Goal: Transaction & Acquisition: Purchase product/service

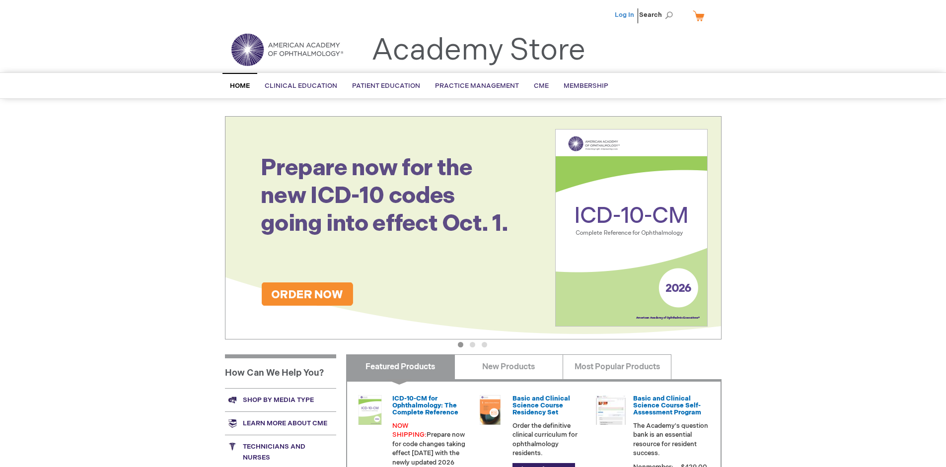
click at [625, 15] on link "Log In" at bounding box center [624, 15] width 19 height 8
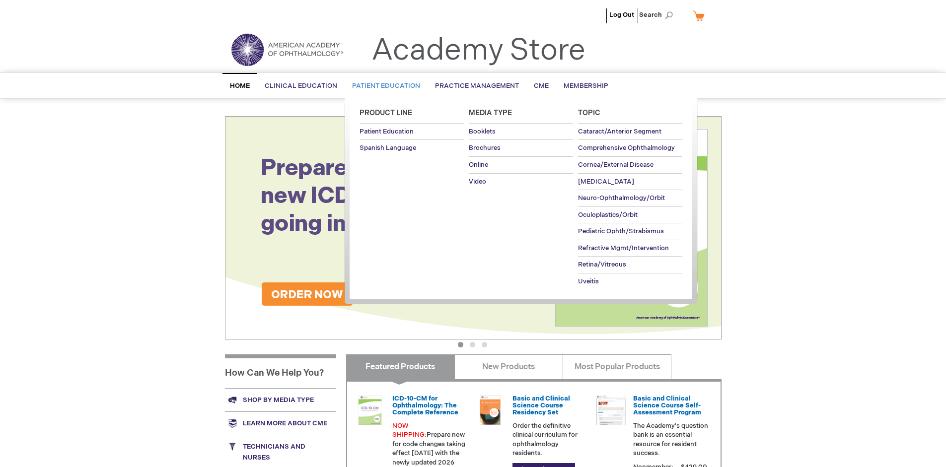
click at [383, 86] on span "Patient Education" at bounding box center [386, 86] width 68 height 8
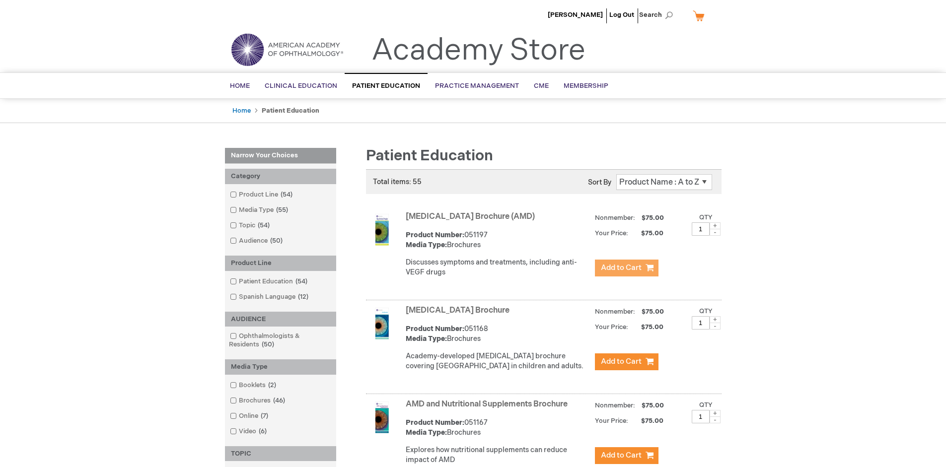
click at [626, 268] on span "Add to Cart" at bounding box center [621, 267] width 41 height 9
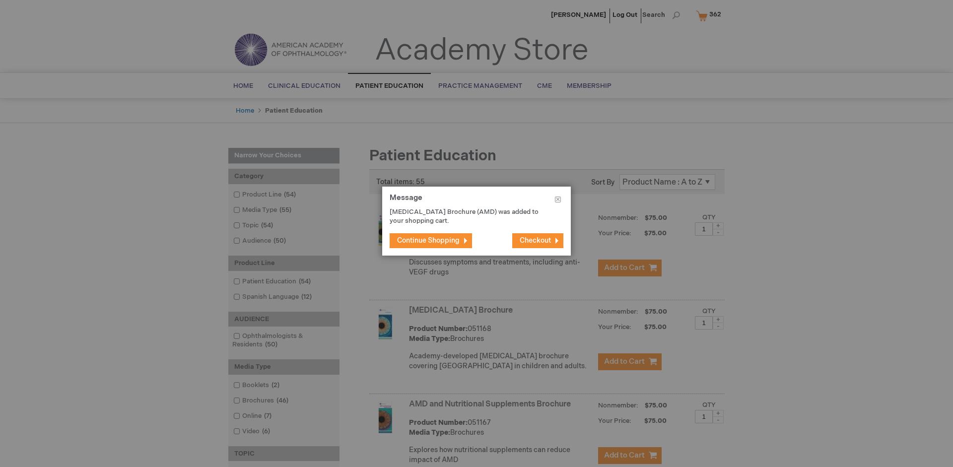
click at [429, 240] on span "Continue Shopping" at bounding box center [428, 240] width 63 height 8
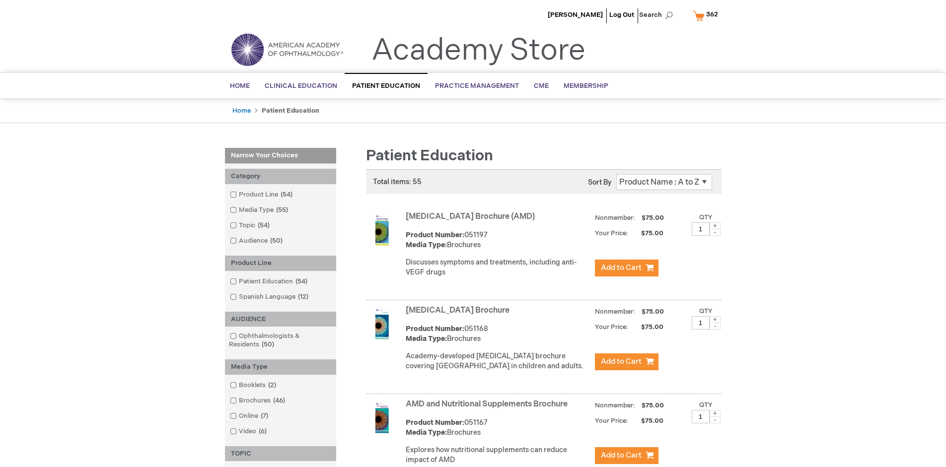
click at [489, 409] on link "AMD and Nutritional Supplements Brochure" at bounding box center [487, 404] width 162 height 9
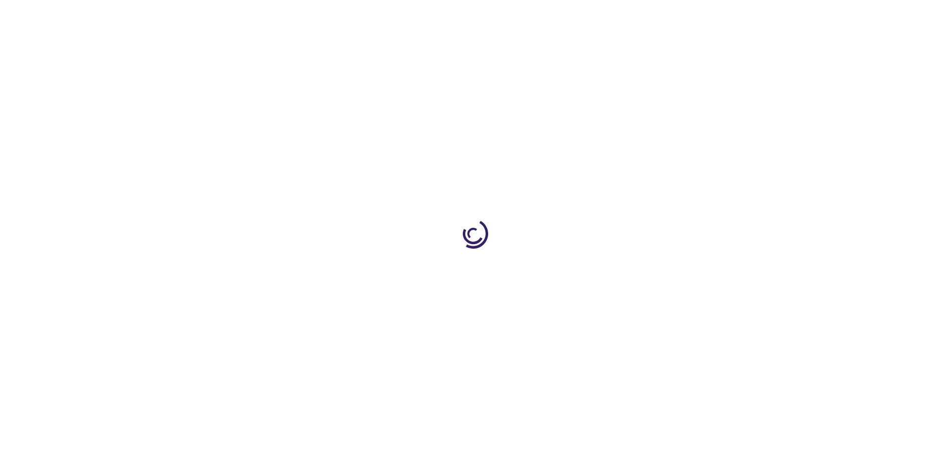
type input "1"
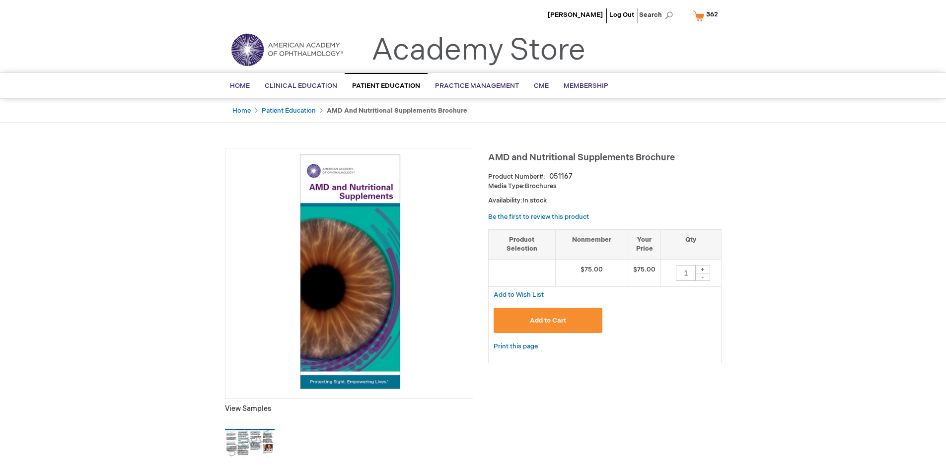
click at [548, 320] on span "Add to Cart" at bounding box center [548, 321] width 36 height 8
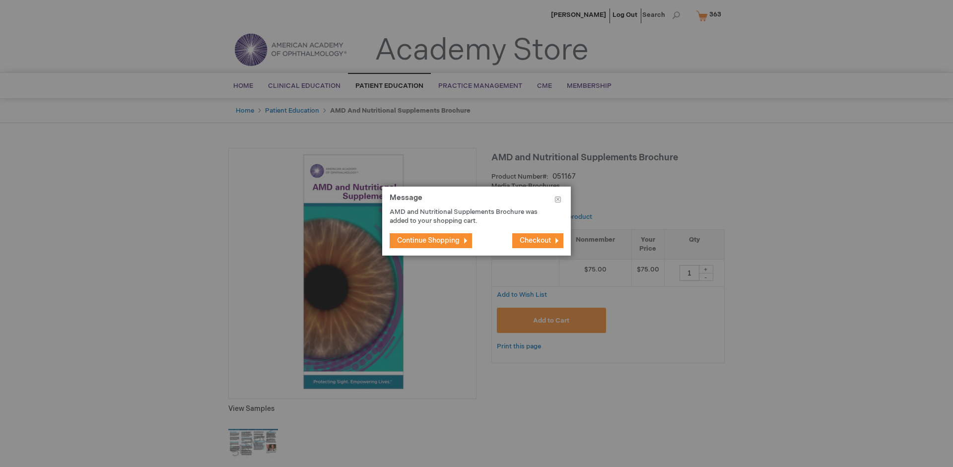
click at [429, 240] on span "Continue Shopping" at bounding box center [428, 240] width 63 height 8
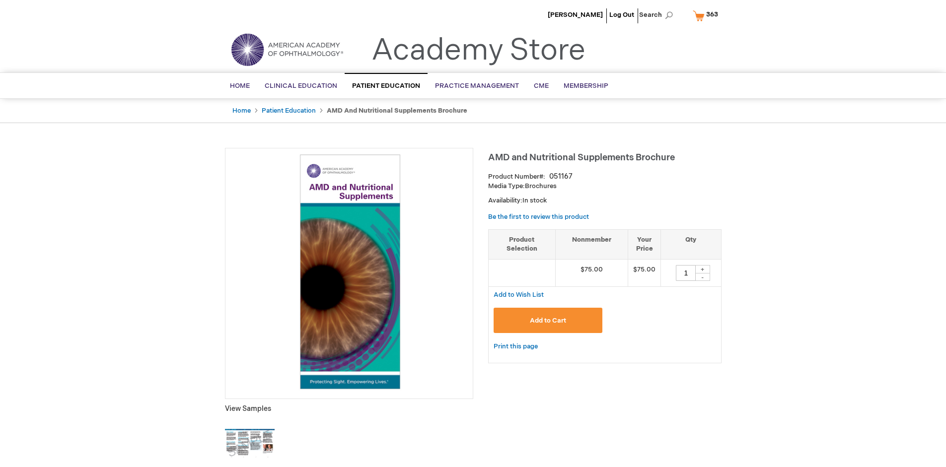
click at [707, 15] on span "363" at bounding box center [712, 14] width 12 height 8
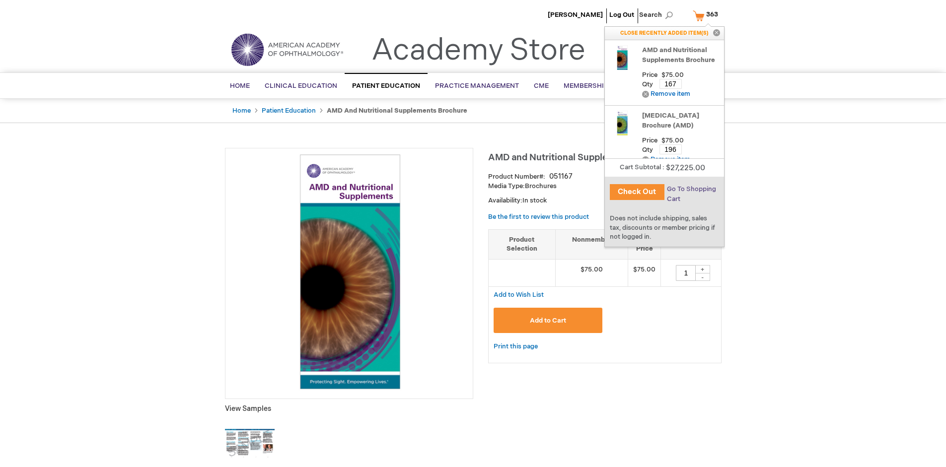
click at [691, 189] on span "Go To Shopping Cart" at bounding box center [691, 194] width 49 height 18
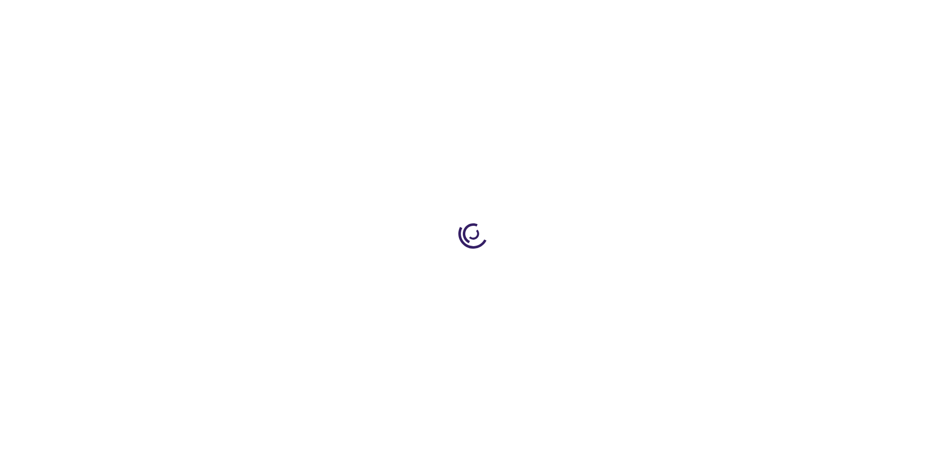
select select "US"
select select "41"
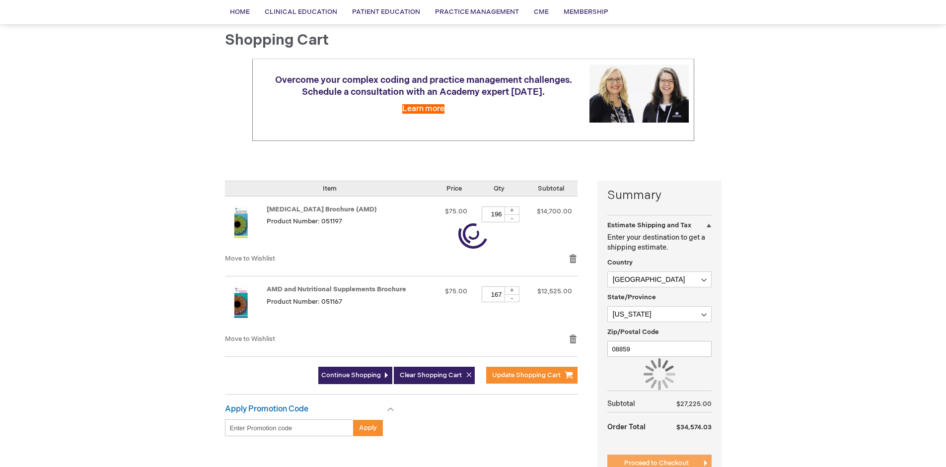
click at [656, 463] on span "Proceed to Checkout" at bounding box center [656, 463] width 65 height 8
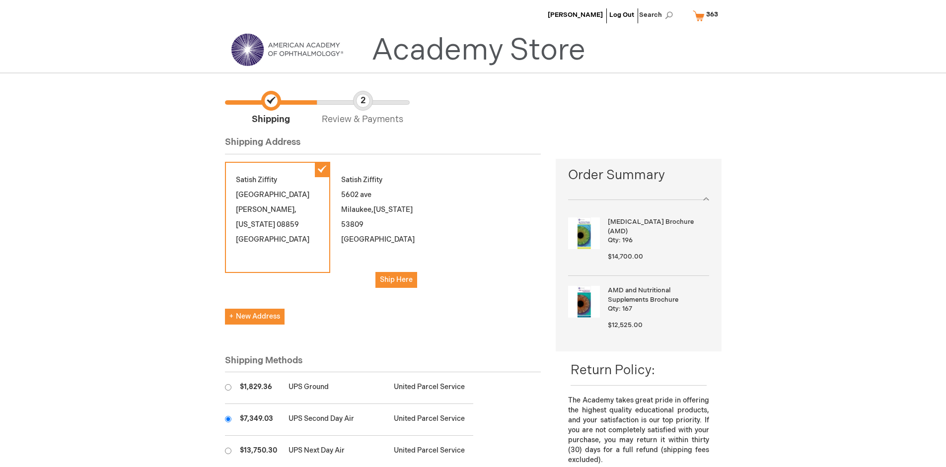
click at [228, 419] on input "radio" at bounding box center [228, 419] width 6 height 6
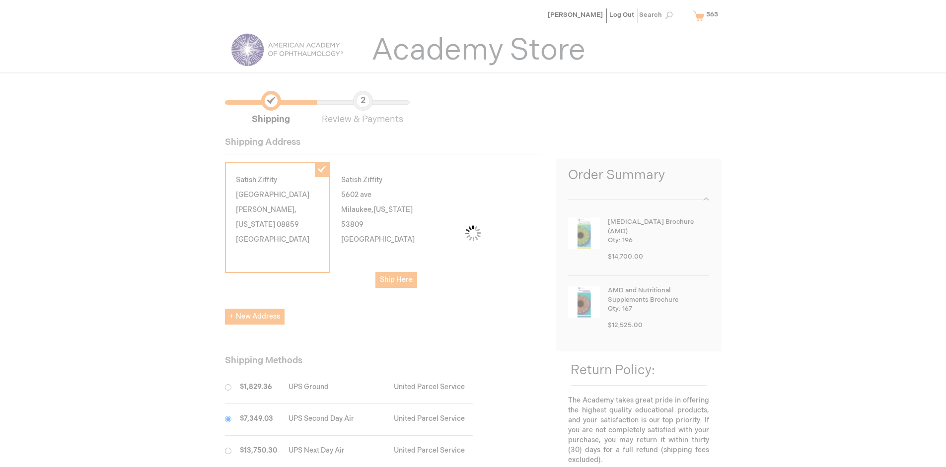
scroll to position [50, 0]
